Goal: Information Seeking & Learning: Learn about a topic

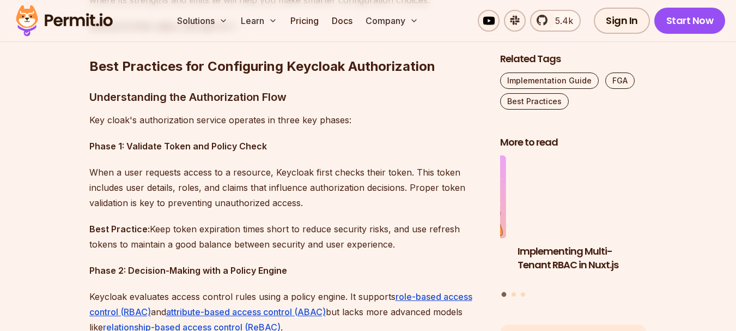
scroll to position [981, 0]
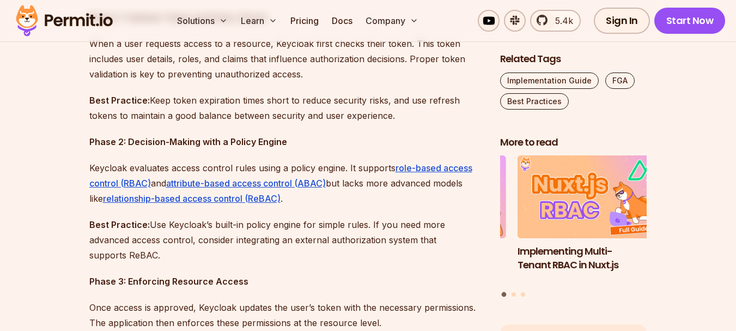
drag, startPoint x: 222, startPoint y: 91, endPoint x: 407, endPoint y: 110, distance: 185.2
click at [407, 110] on p "Best Practice: Keep token expiration times short to reduce security risks, and …" at bounding box center [285, 108] width 393 height 31
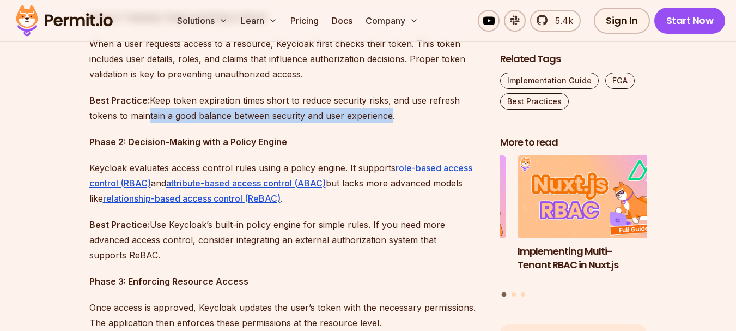
drag, startPoint x: 145, startPoint y: 114, endPoint x: 388, endPoint y: 110, distance: 243.1
click at [388, 110] on p "Best Practice: Keep token expiration times short to reduce security risks, and …" at bounding box center [285, 108] width 393 height 31
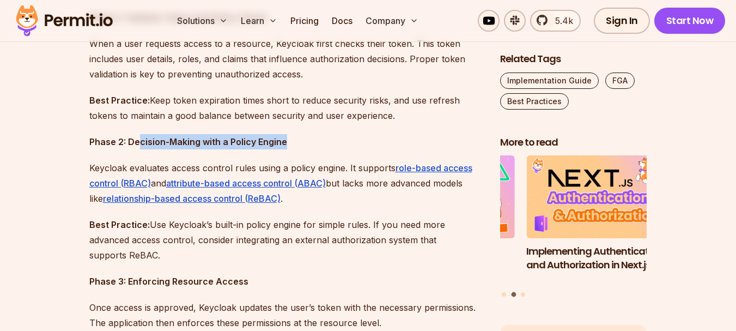
drag, startPoint x: 138, startPoint y: 141, endPoint x: 288, endPoint y: 133, distance: 150.0
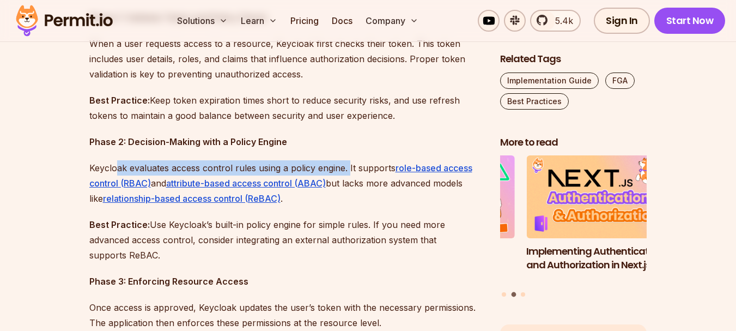
drag, startPoint x: 117, startPoint y: 164, endPoint x: 348, endPoint y: 169, distance: 230.6
click at [348, 169] on p "Keycloak evaluates access control rules using a policy engine. It supports role…" at bounding box center [285, 183] width 393 height 46
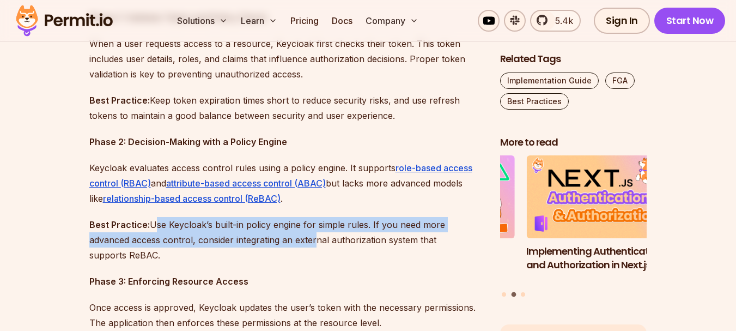
drag, startPoint x: 150, startPoint y: 225, endPoint x: 312, endPoint y: 240, distance: 162.6
click at [312, 241] on p "Best Practice: Use Keycloak’s built-in policy engine for simple rules. If you n…" at bounding box center [285, 240] width 393 height 46
click at [313, 240] on p "Best Practice: Use Keycloak’s built-in policy engine for simple rules. If you n…" at bounding box center [285, 240] width 393 height 46
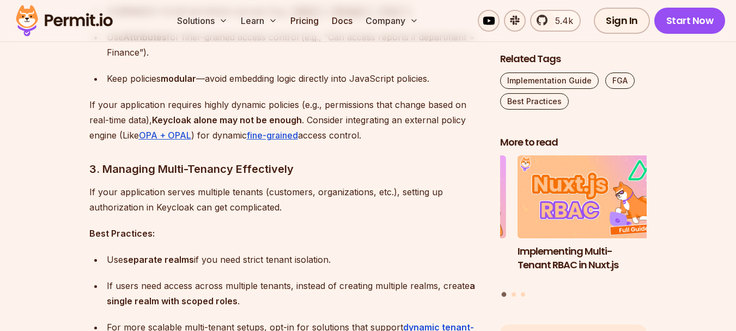
scroll to position [1526, 0]
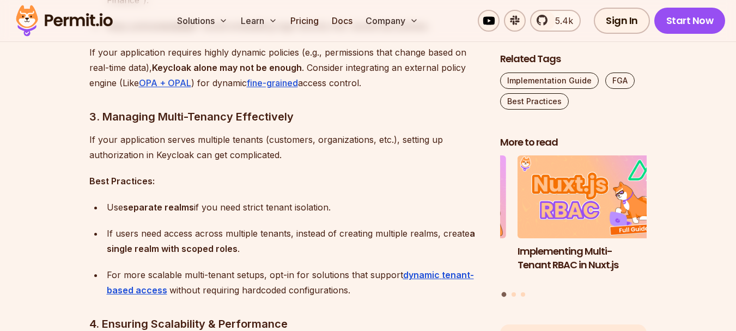
drag, startPoint x: 130, startPoint y: 141, endPoint x: 342, endPoint y: 203, distance: 220.7
click at [342, 203] on div "Use separate realms if you need strict tenant isolation." at bounding box center [295, 206] width 376 height 15
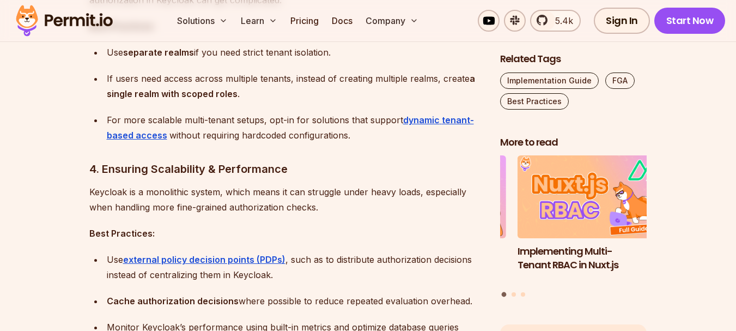
scroll to position [1689, 0]
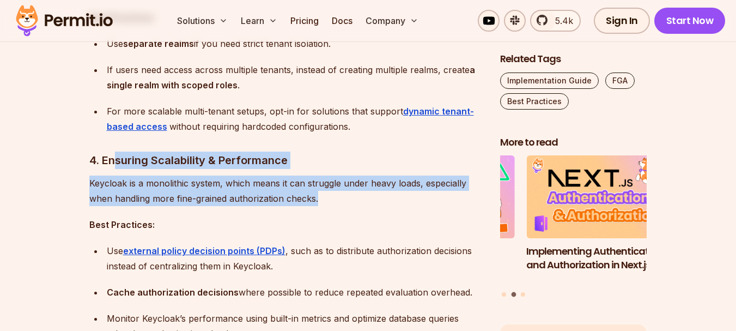
drag, startPoint x: 160, startPoint y: 153, endPoint x: 324, endPoint y: 196, distance: 169.7
click at [324, 196] on p "Keycloak is a monolithic system, which means it can struggle under heavy loads,…" at bounding box center [285, 190] width 393 height 31
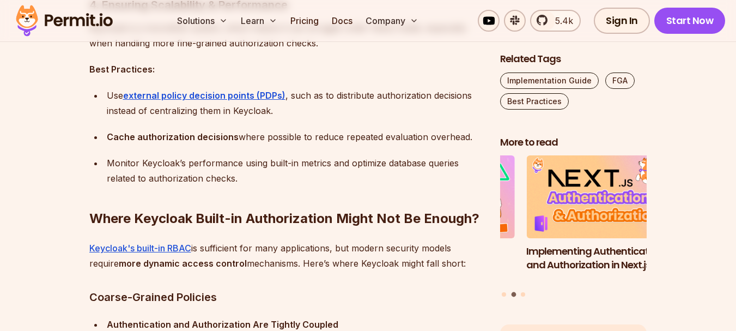
scroll to position [1853, 0]
